Goal: Check status

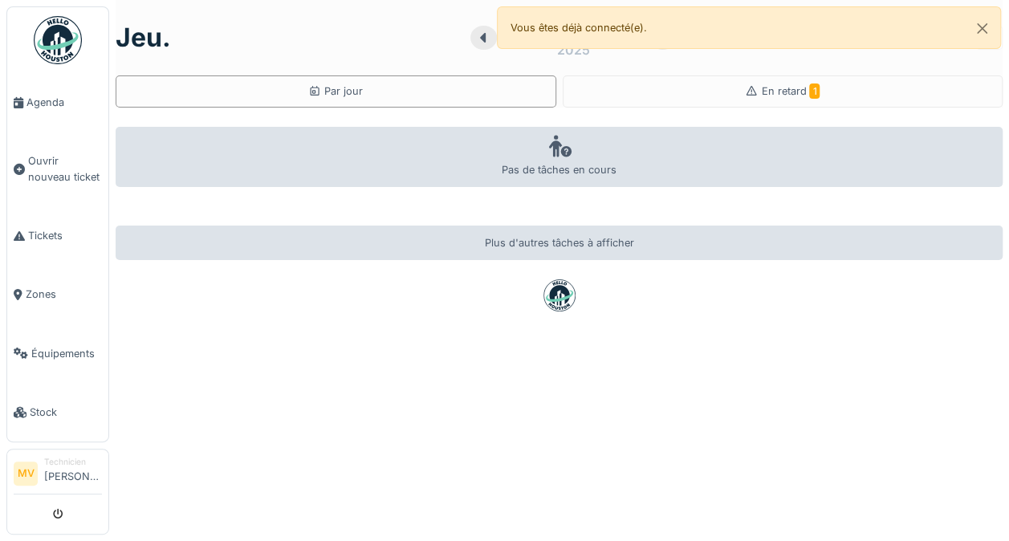
click at [781, 97] on span "En retard 1" at bounding box center [790, 91] width 59 height 12
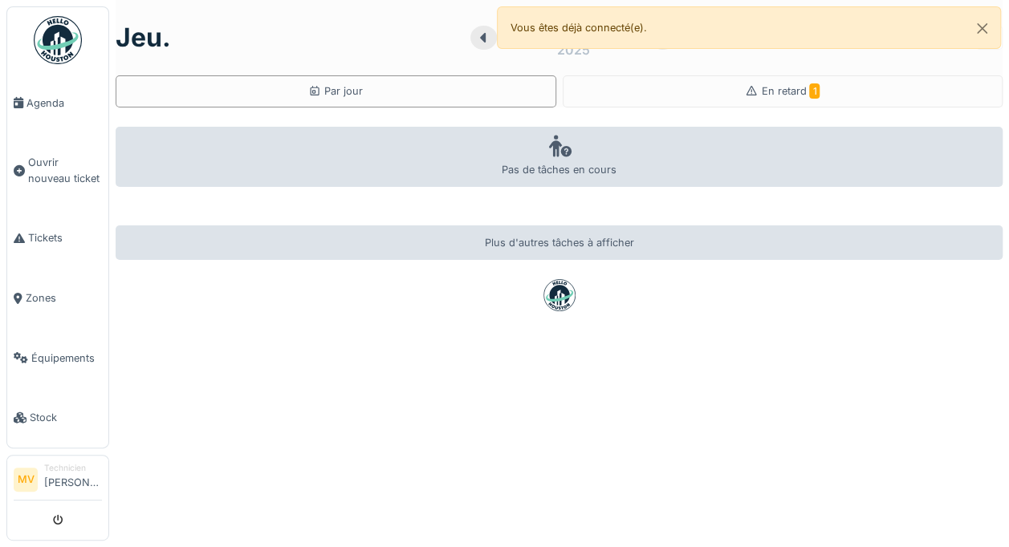
click at [780, 85] on span "En retard 1" at bounding box center [790, 91] width 59 height 12
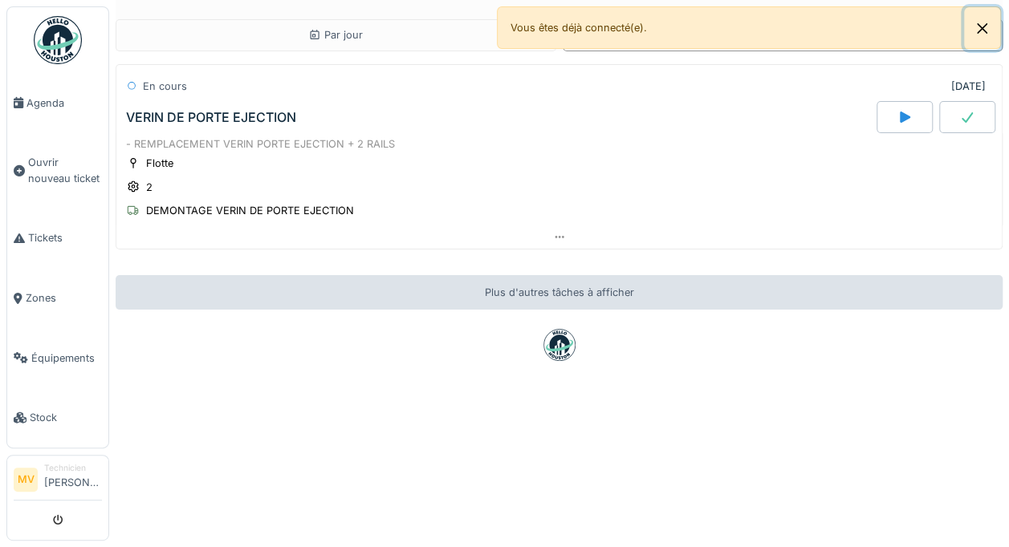
click at [972, 22] on button "Close" at bounding box center [982, 28] width 36 height 43
